Goal: Feedback & Contribution: Submit feedback/report problem

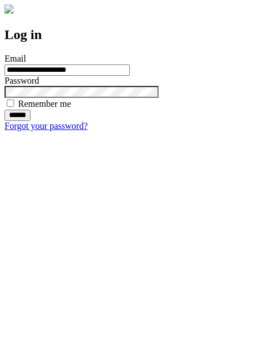
type input "**********"
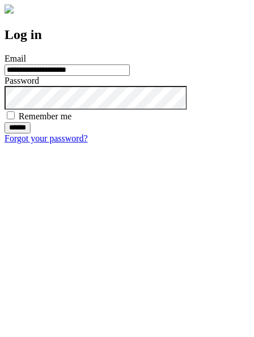
click at [31, 133] on input "******" at bounding box center [18, 127] width 26 height 11
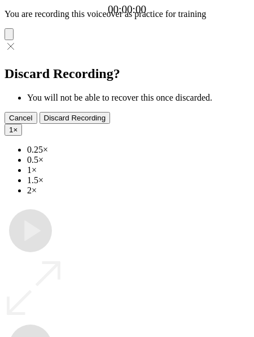
type input "**********"
